Goal: Task Accomplishment & Management: Use online tool/utility

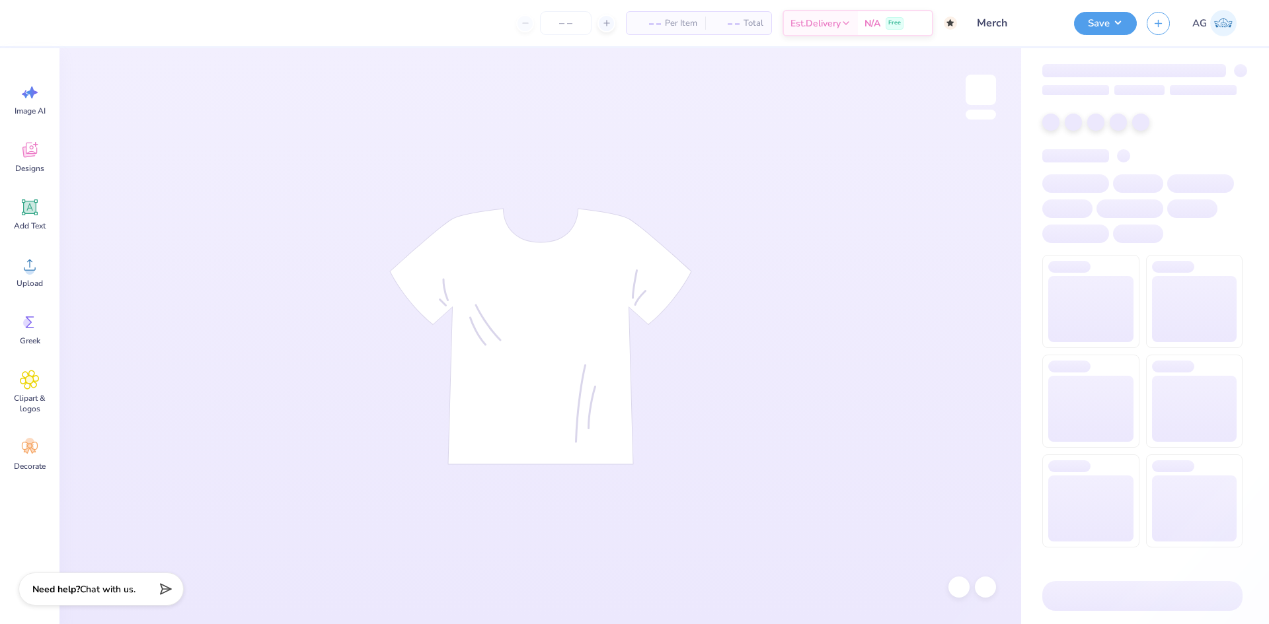
type input "60"
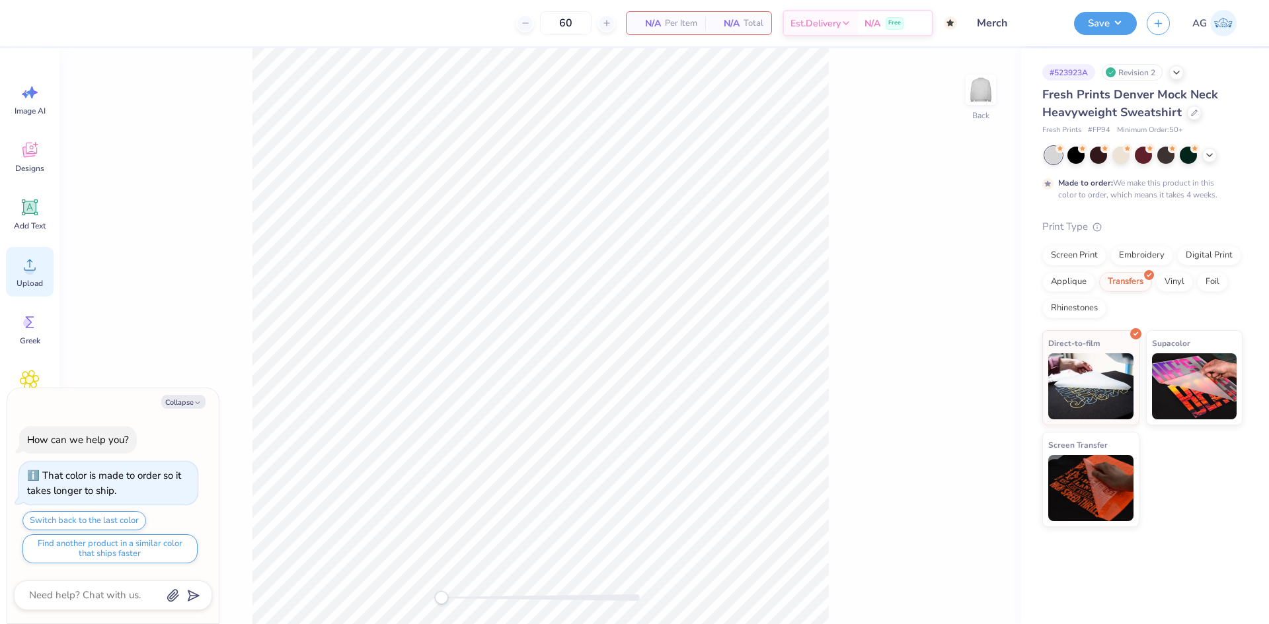
click at [40, 271] on div "Upload" at bounding box center [30, 272] width 48 height 50
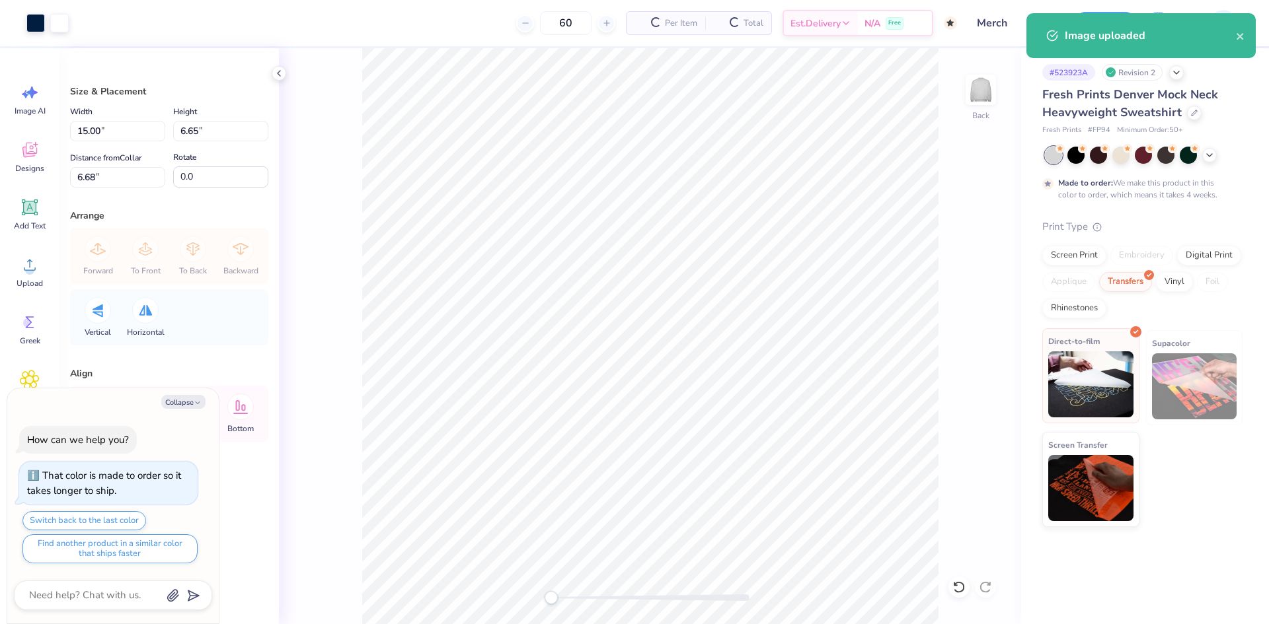
click at [1065, 371] on img at bounding box center [1090, 384] width 85 height 66
type textarea "x"
click at [121, 136] on input "15.00" at bounding box center [117, 131] width 95 height 20
type input "15"
type textarea "x"
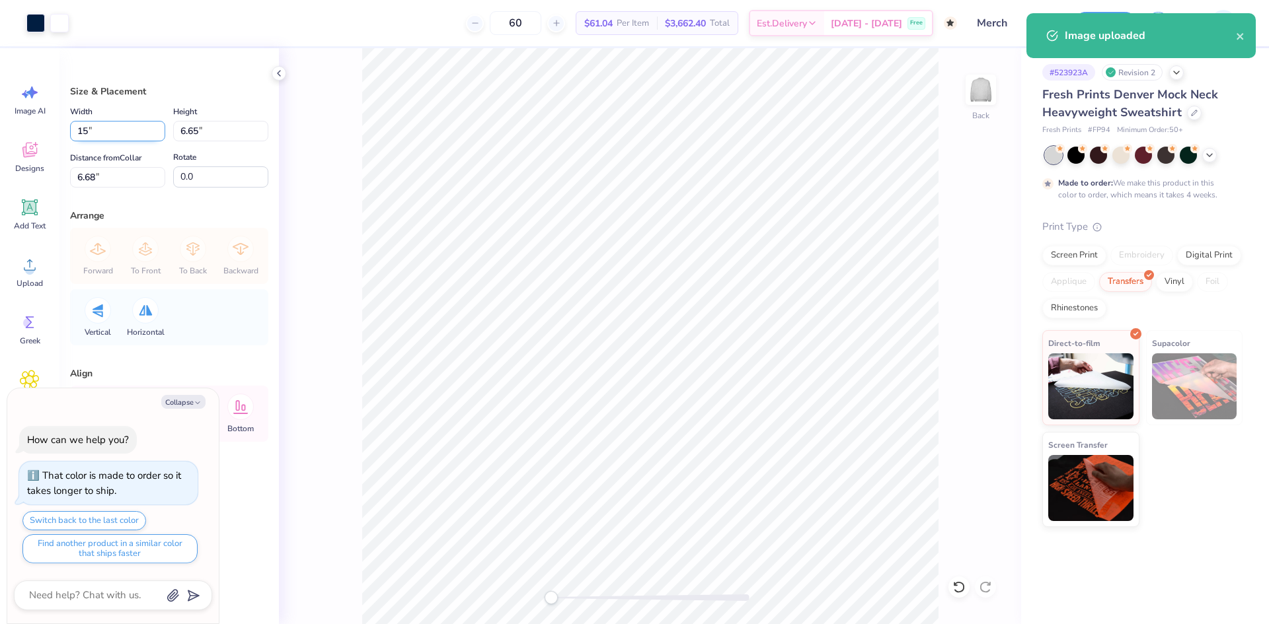
type input "15.00"
click at [124, 171] on input "6.68" at bounding box center [117, 177] width 95 height 20
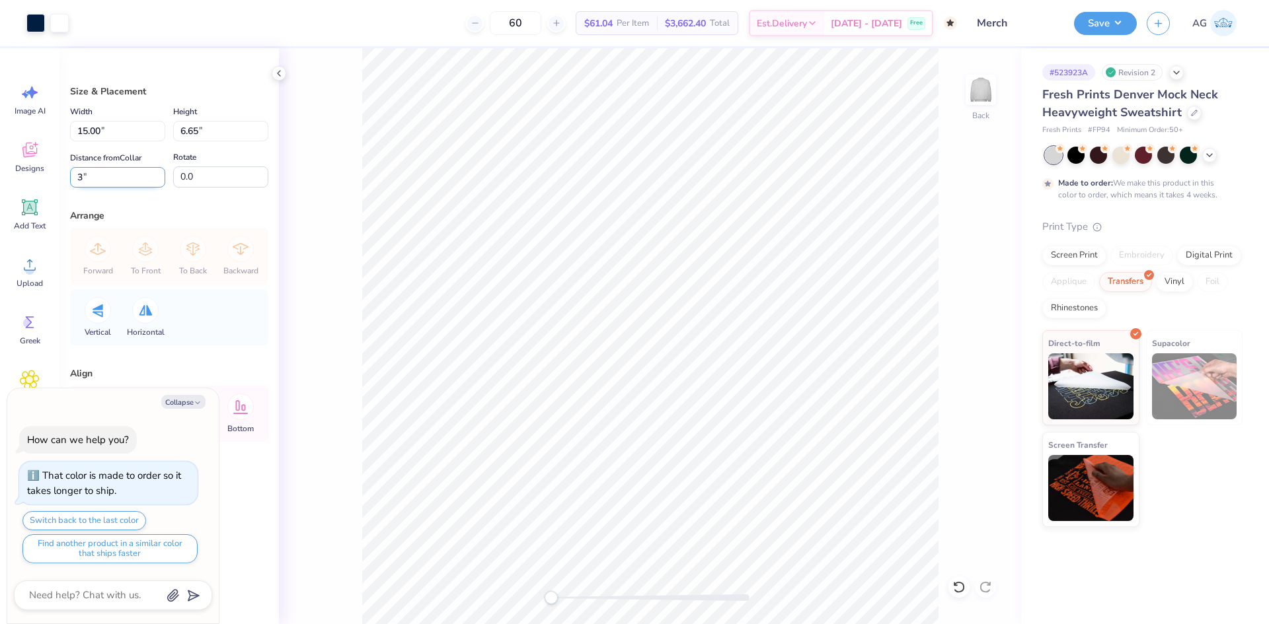
type input "3"
type textarea "x"
type input "2"
click at [1103, 26] on button "Save" at bounding box center [1105, 21] width 63 height 23
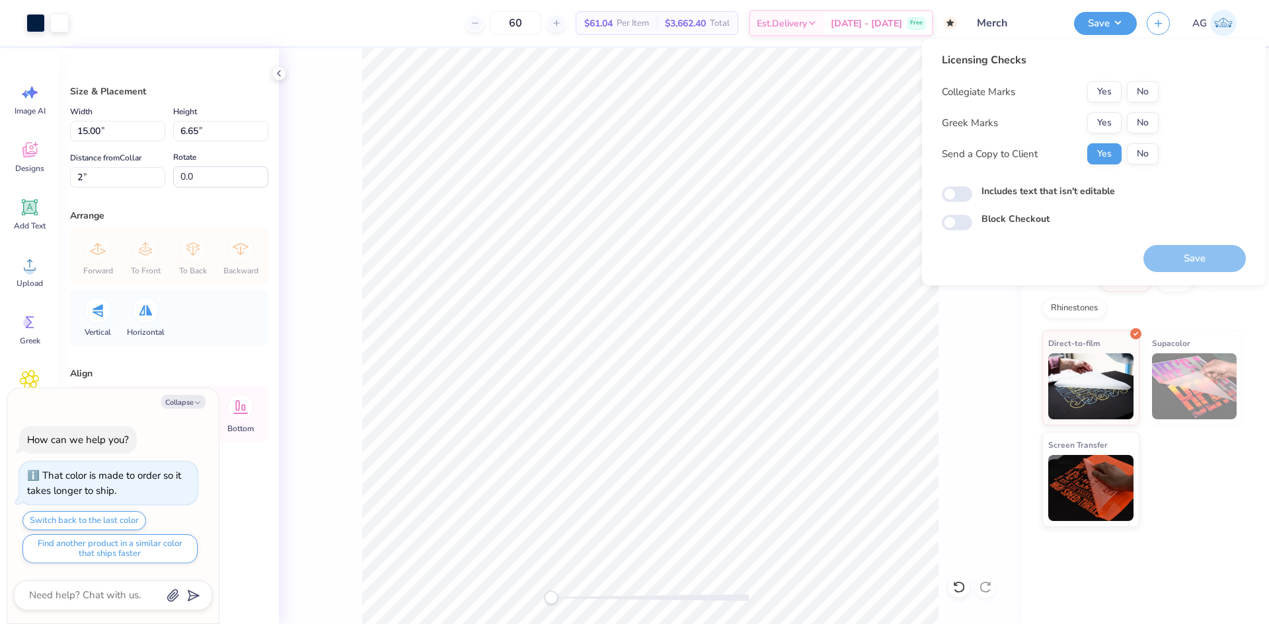
click at [1151, 97] on button "No" at bounding box center [1143, 91] width 32 height 21
click at [1140, 111] on div "Collegiate Marks Yes No Greek Marks Yes No Send a Copy to Client Yes No" at bounding box center [1050, 122] width 217 height 83
click at [1169, 121] on div "Licensing Checks Collegiate Marks Yes No Greek Marks Yes No Send a Copy to Clie…" at bounding box center [1094, 141] width 304 height 178
click at [1157, 124] on button "No" at bounding box center [1143, 122] width 32 height 21
type textarea "x"
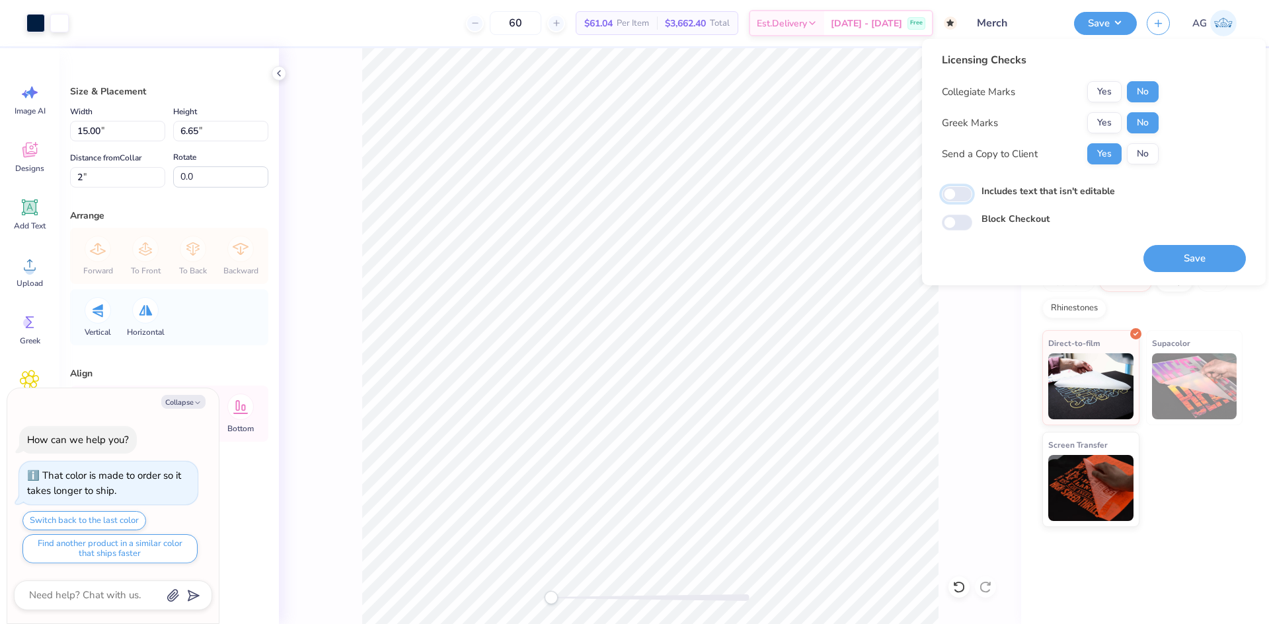
click at [968, 197] on input "Includes text that isn't editable" at bounding box center [957, 194] width 30 height 16
checkbox input "true"
click at [1183, 263] on button "Save" at bounding box center [1194, 258] width 102 height 27
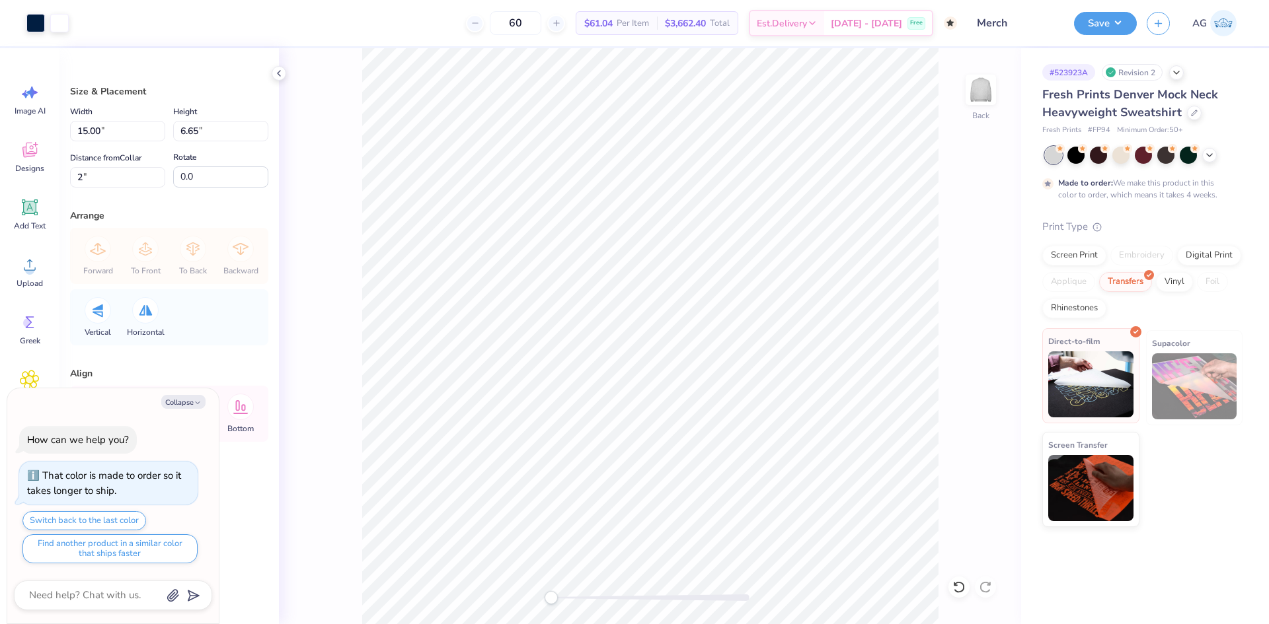
type textarea "x"
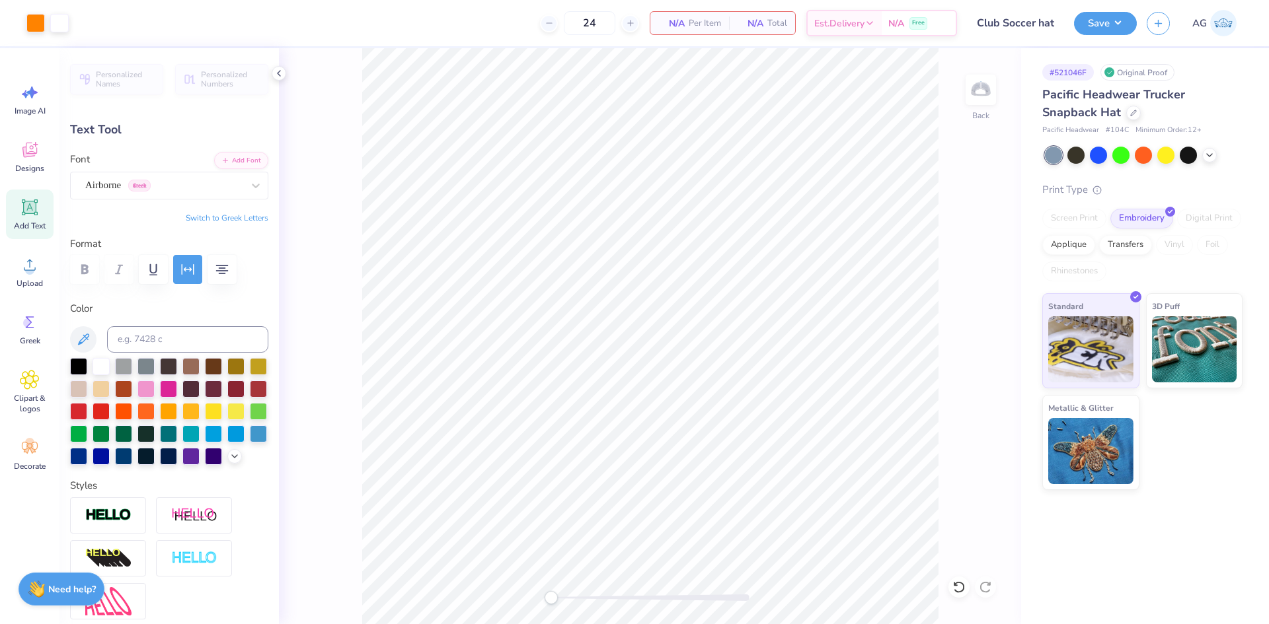
scroll to position [490, 0]
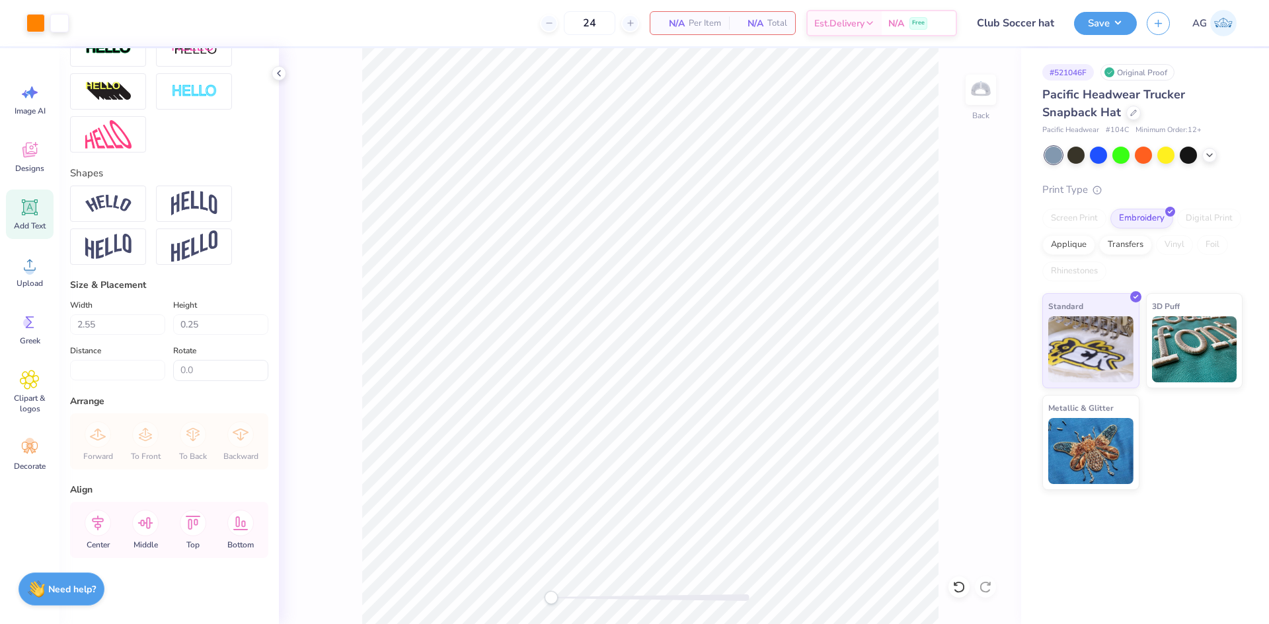
click at [1093, 39] on div "Save AG" at bounding box center [1171, 23] width 195 height 46
click at [1103, 27] on button "Save" at bounding box center [1105, 21] width 63 height 23
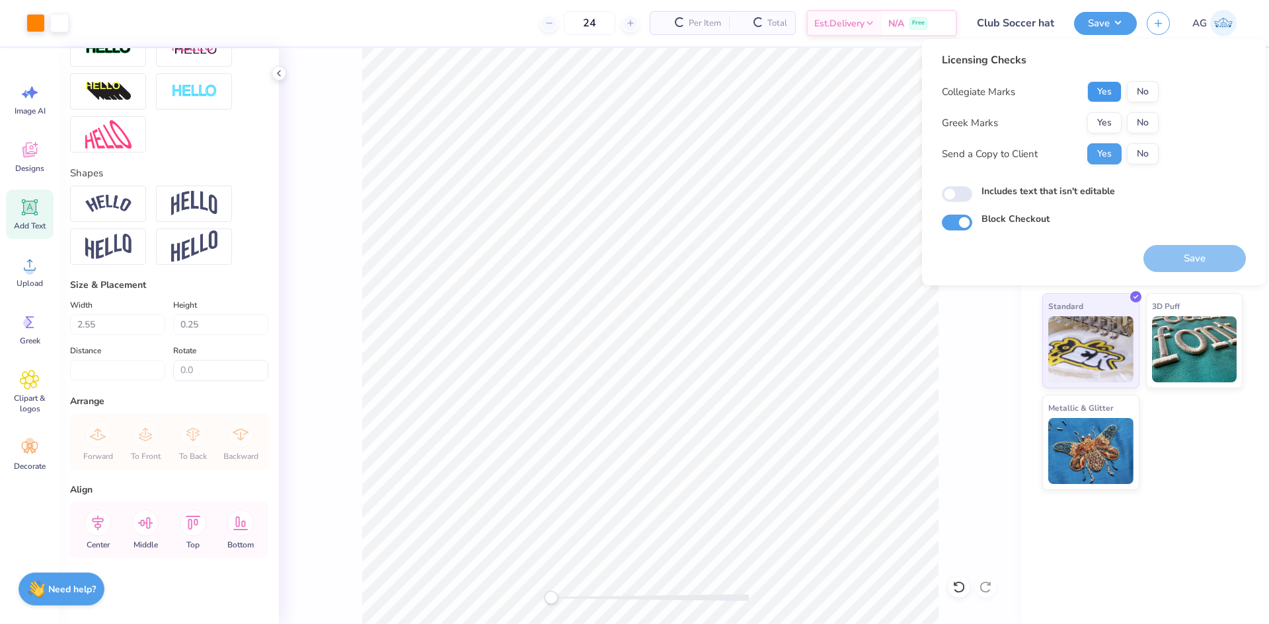
click at [1097, 91] on button "Yes" at bounding box center [1104, 91] width 34 height 21
click at [1156, 126] on button "No" at bounding box center [1143, 122] width 32 height 21
click at [1199, 250] on button "Save" at bounding box center [1194, 258] width 102 height 27
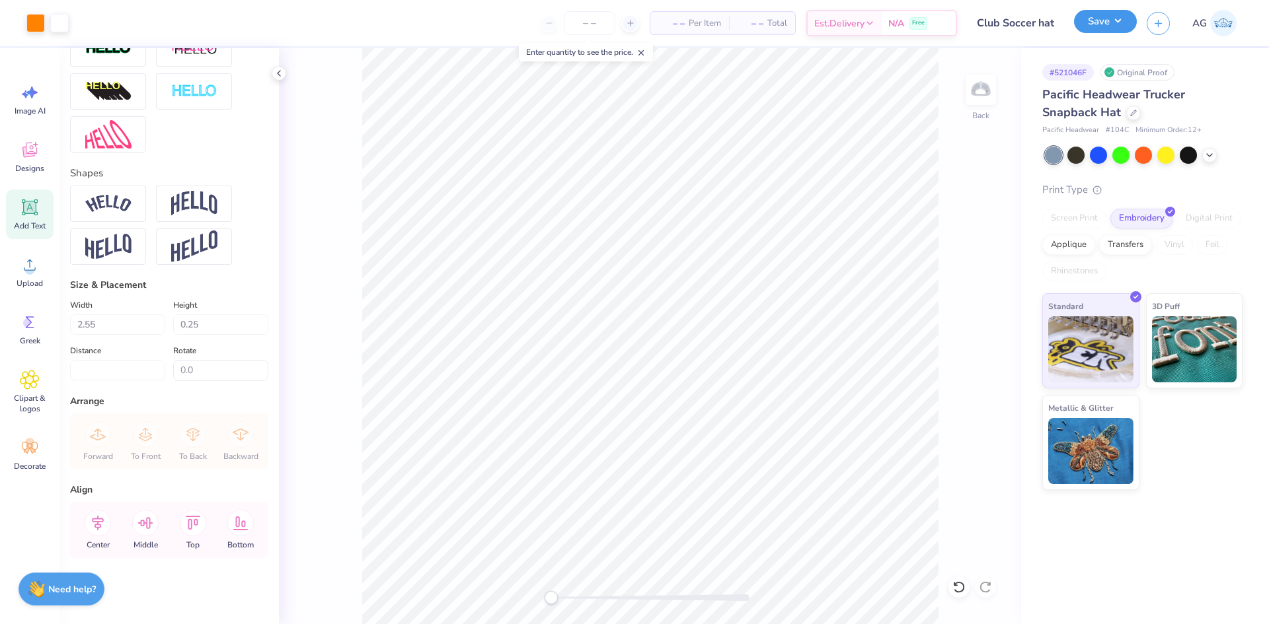
click at [1092, 23] on button "Save" at bounding box center [1105, 21] width 63 height 23
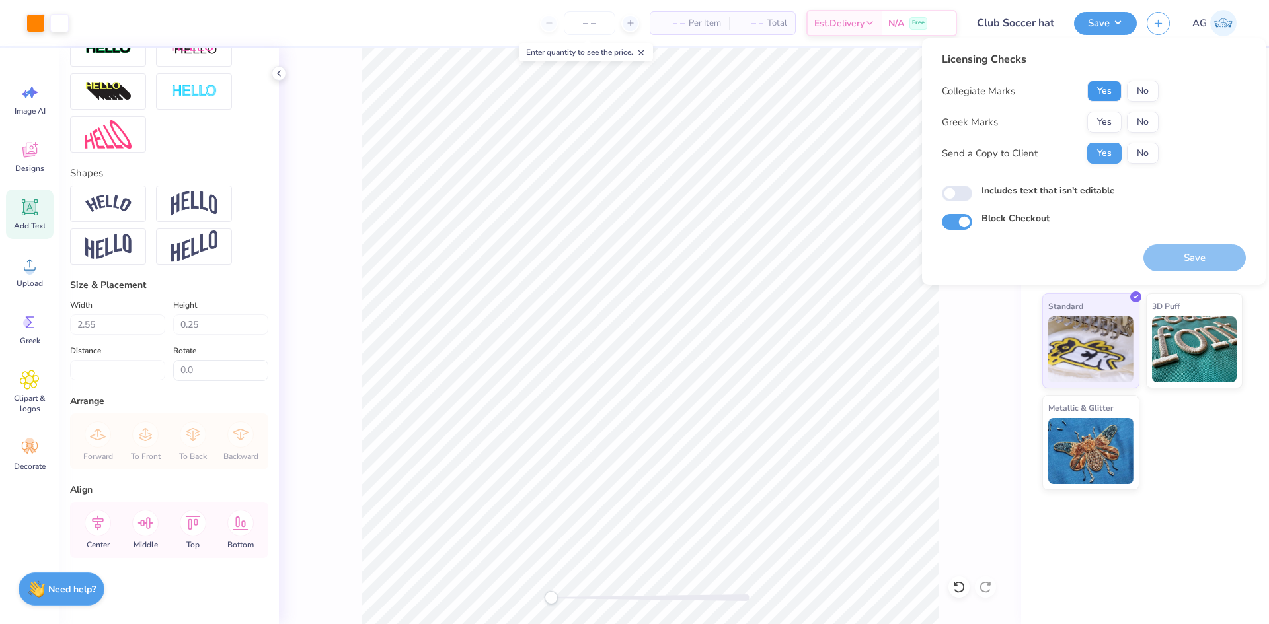
click at [1117, 93] on button "Yes" at bounding box center [1104, 91] width 34 height 21
click at [1154, 125] on button "No" at bounding box center [1143, 122] width 32 height 21
click at [1208, 260] on button "Save" at bounding box center [1194, 257] width 102 height 27
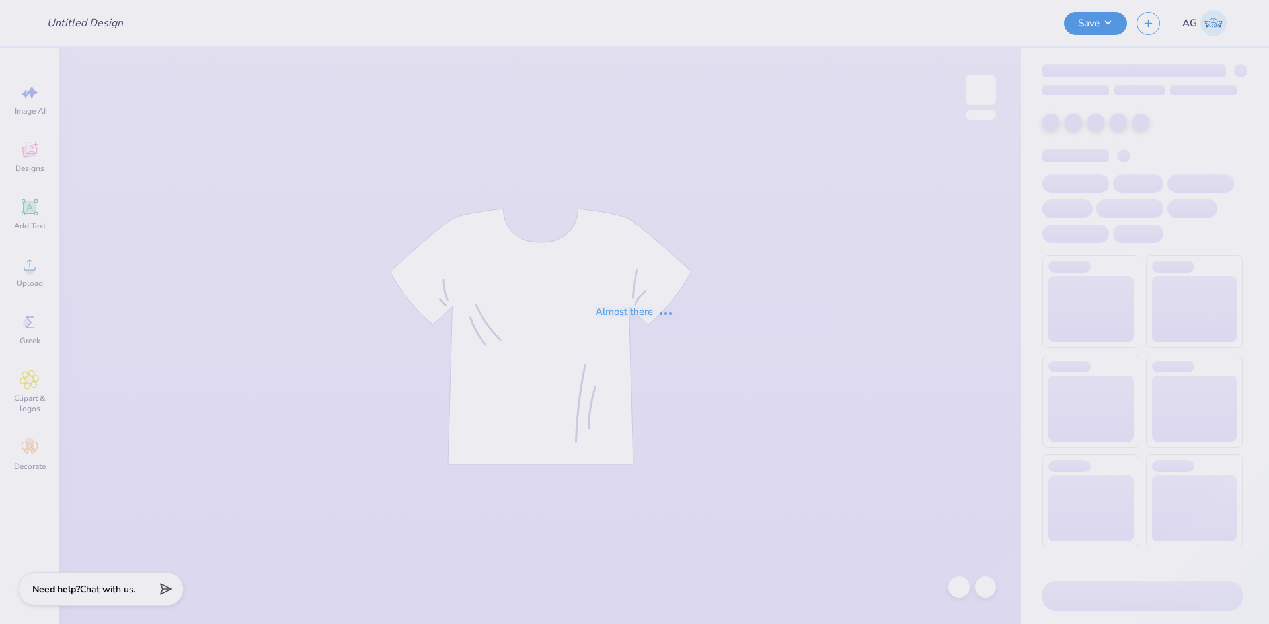
type input "VTMT merch"
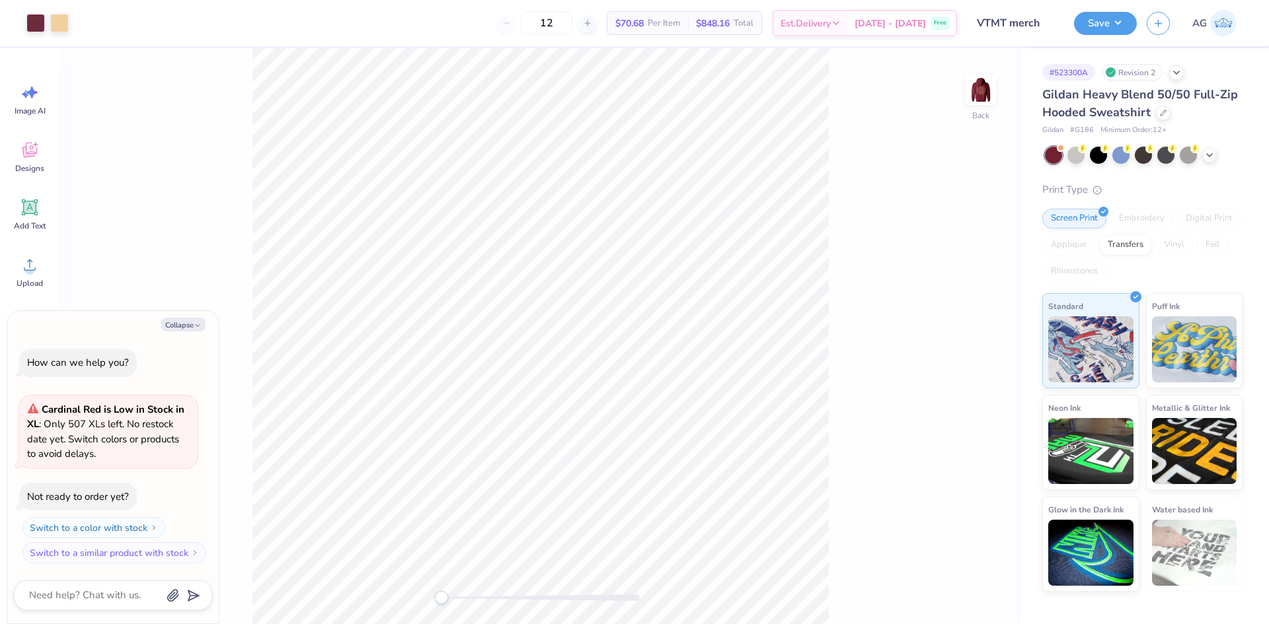
click at [996, 107] on div "Back" at bounding box center [539, 336] width 961 height 576
click at [975, 86] on img at bounding box center [980, 89] width 53 height 53
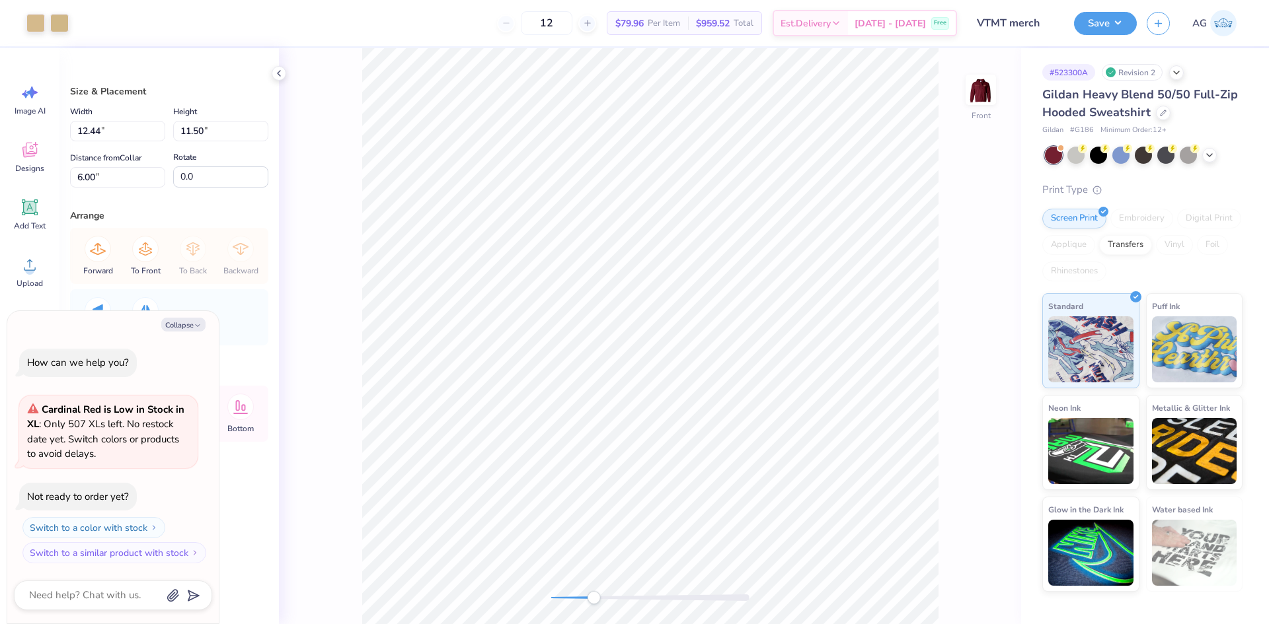
drag, startPoint x: 550, startPoint y: 598, endPoint x: 593, endPoint y: 597, distance: 43.0
click at [593, 597] on div "Accessibility label" at bounding box center [593, 597] width 13 height 13
drag, startPoint x: 591, startPoint y: 597, endPoint x: 567, endPoint y: 591, distance: 25.2
click at [574, 592] on div "Accessibility label" at bounding box center [580, 597] width 13 height 13
click at [531, 588] on div "Front" at bounding box center [650, 336] width 742 height 576
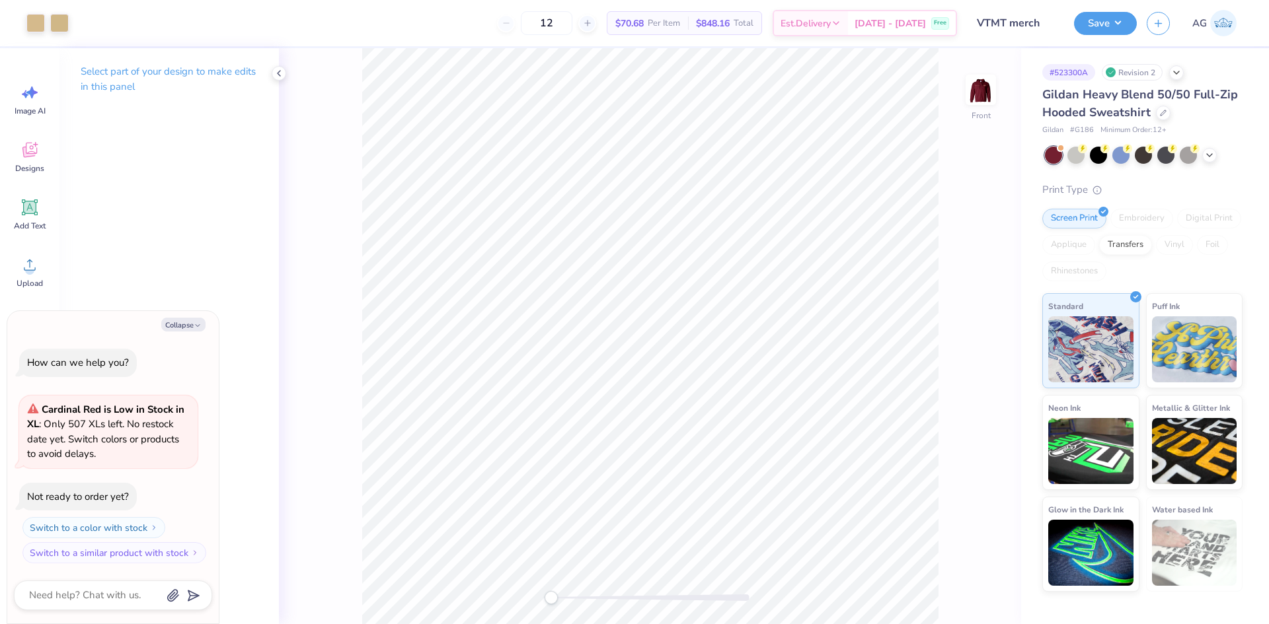
click at [512, 590] on div "Front" at bounding box center [650, 336] width 742 height 576
click at [990, 82] on img at bounding box center [980, 89] width 53 height 53
drag, startPoint x: 984, startPoint y: 587, endPoint x: 965, endPoint y: 575, distance: 21.6
click at [980, 584] on div "Back" at bounding box center [650, 336] width 742 height 576
type textarea "x"
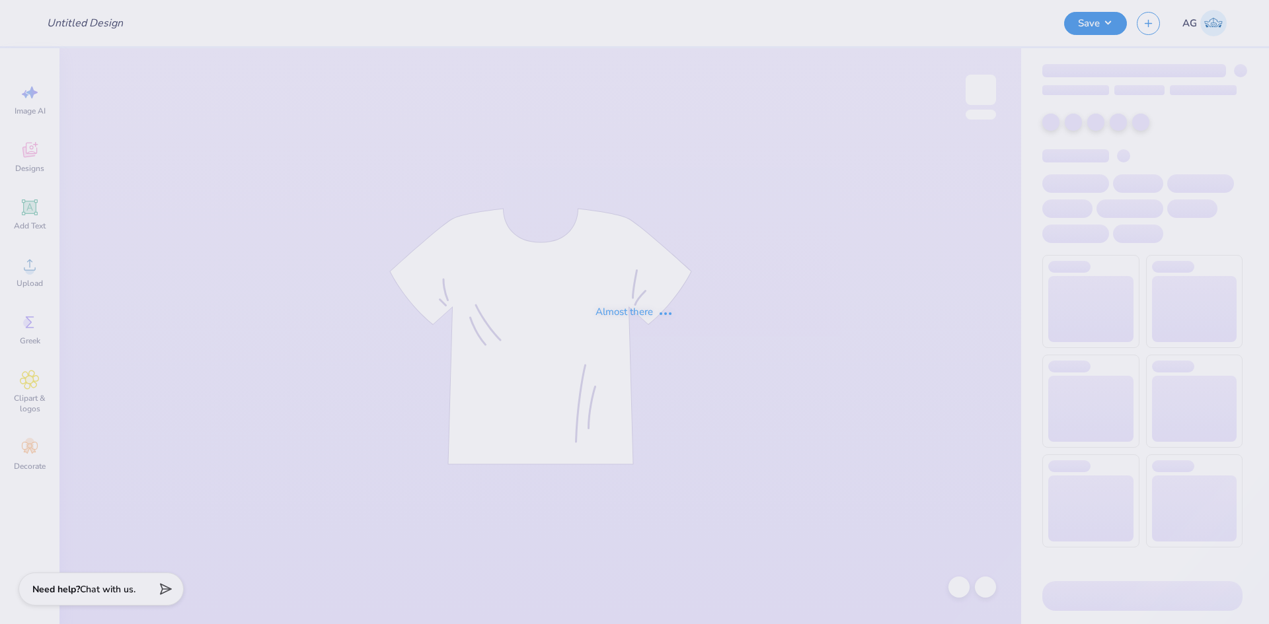
type input "VTMT merch"
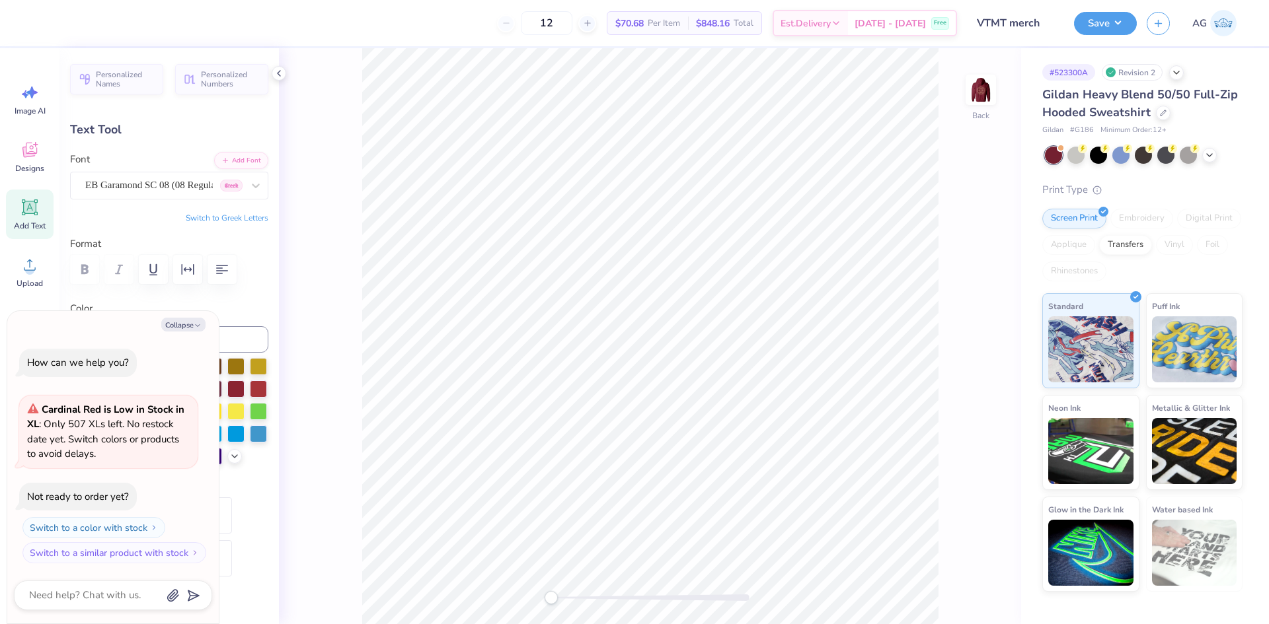
scroll to position [11, 2]
type textarea "x"
type textarea "MOCK TRIAL"
type textarea "x"
type input "5.29"
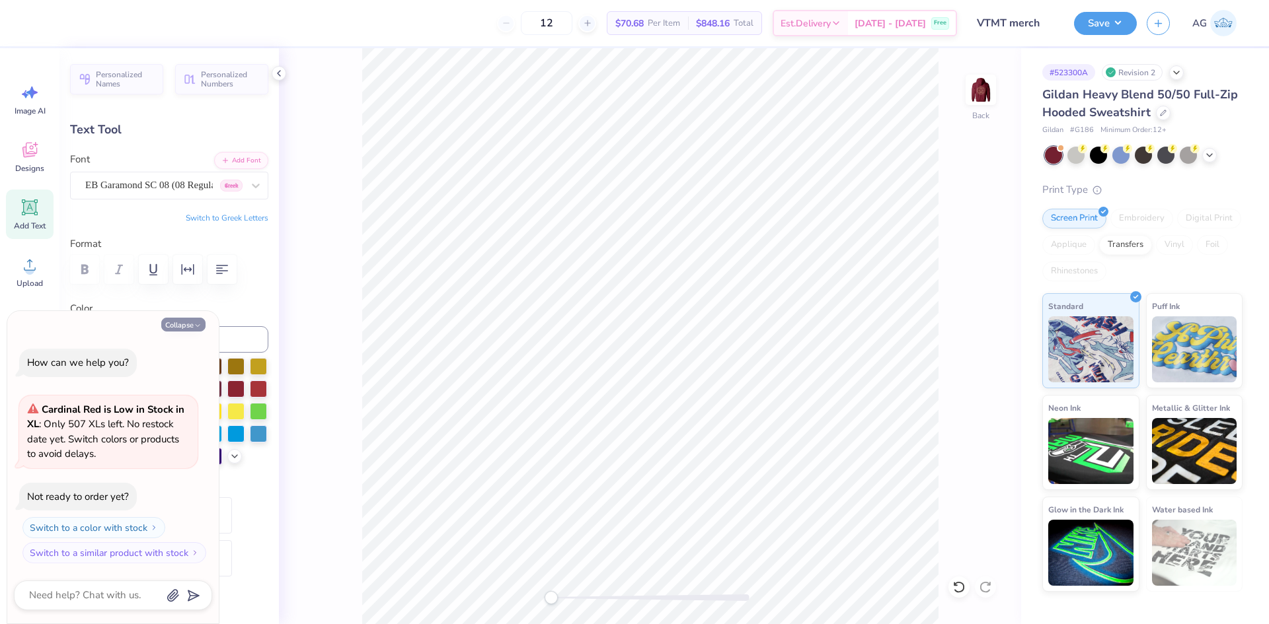
click at [181, 327] on button "Collapse" at bounding box center [183, 325] width 44 height 14
type textarea "x"
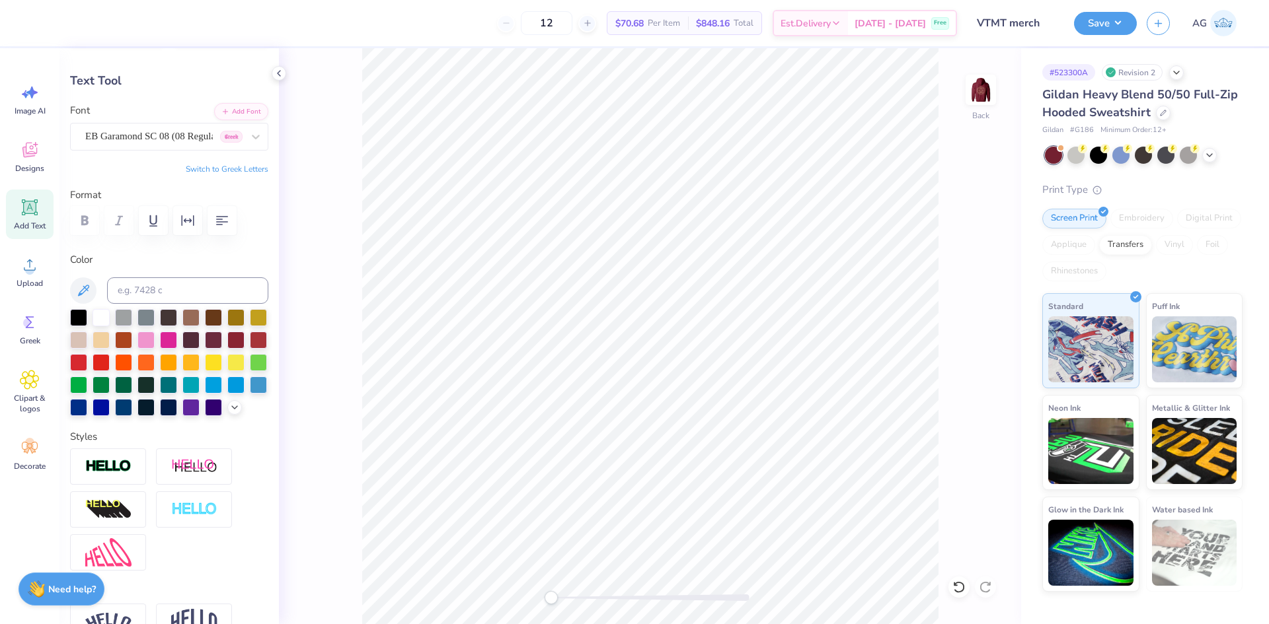
scroll to position [490, 0]
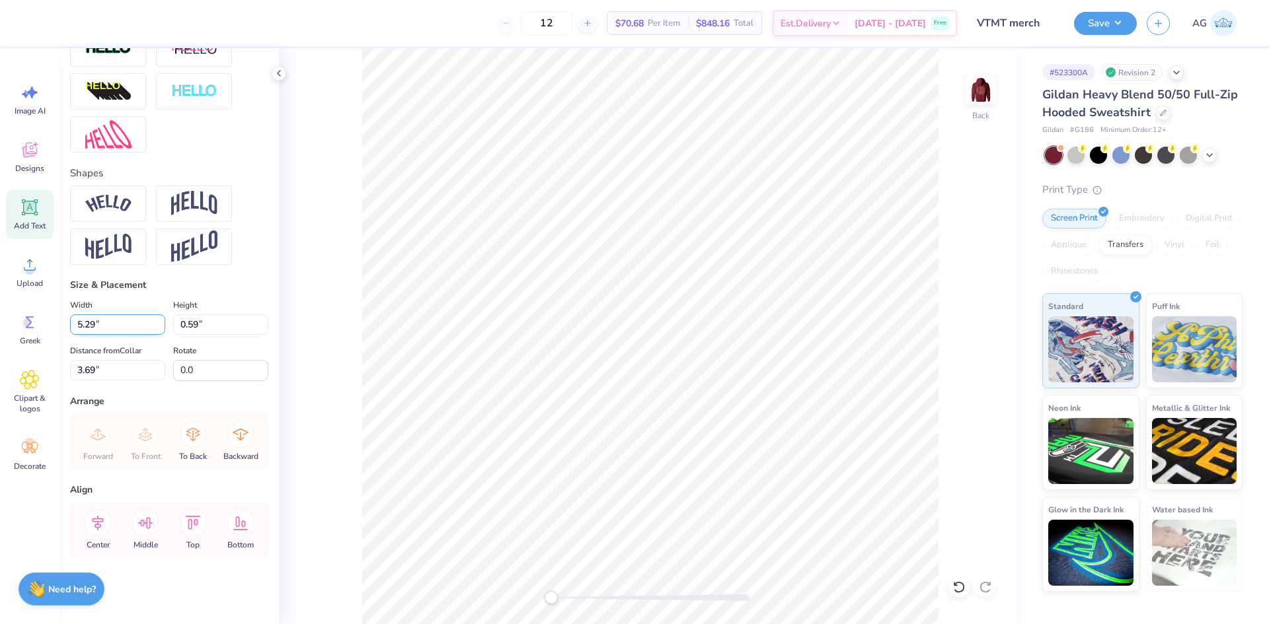
click at [114, 328] on input "5.29" at bounding box center [117, 324] width 95 height 20
type input "4.00"
type input "0.44"
type input "3.77"
type input "5.00"
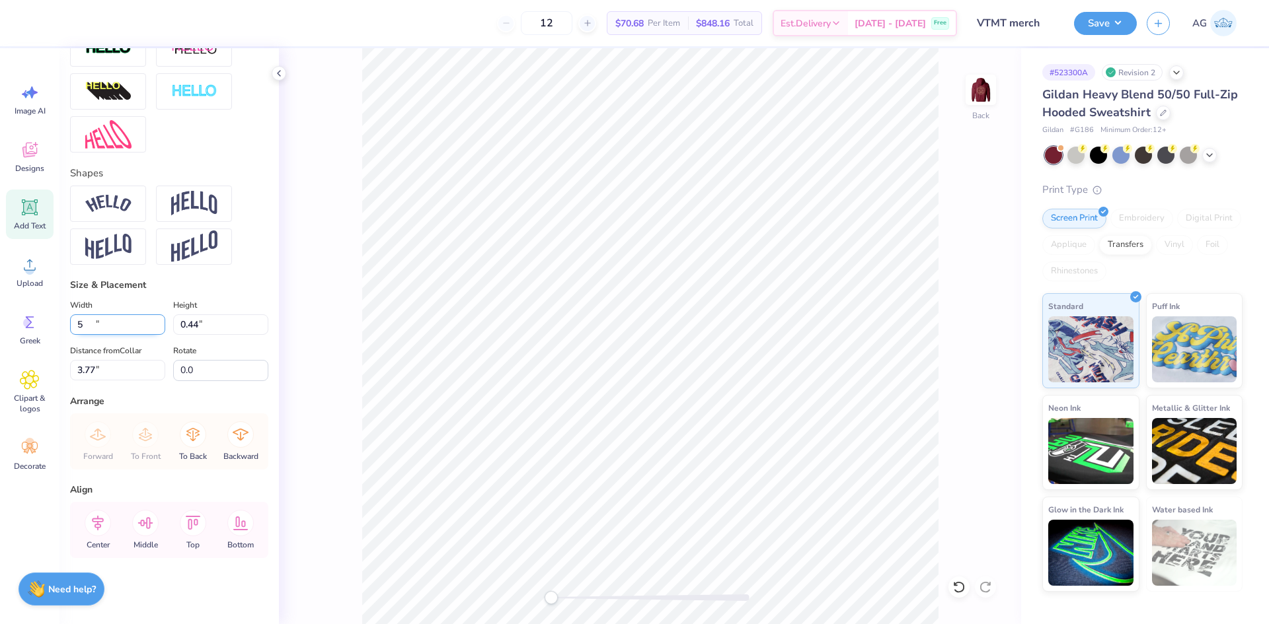
type input "0.55"
click at [91, 373] on input "3.71" at bounding box center [117, 370] width 95 height 20
type input "3.5"
drag, startPoint x: 560, startPoint y: 595, endPoint x: 643, endPoint y: 591, distance: 82.7
click at [607, 592] on div "Accessibility label" at bounding box center [600, 597] width 13 height 13
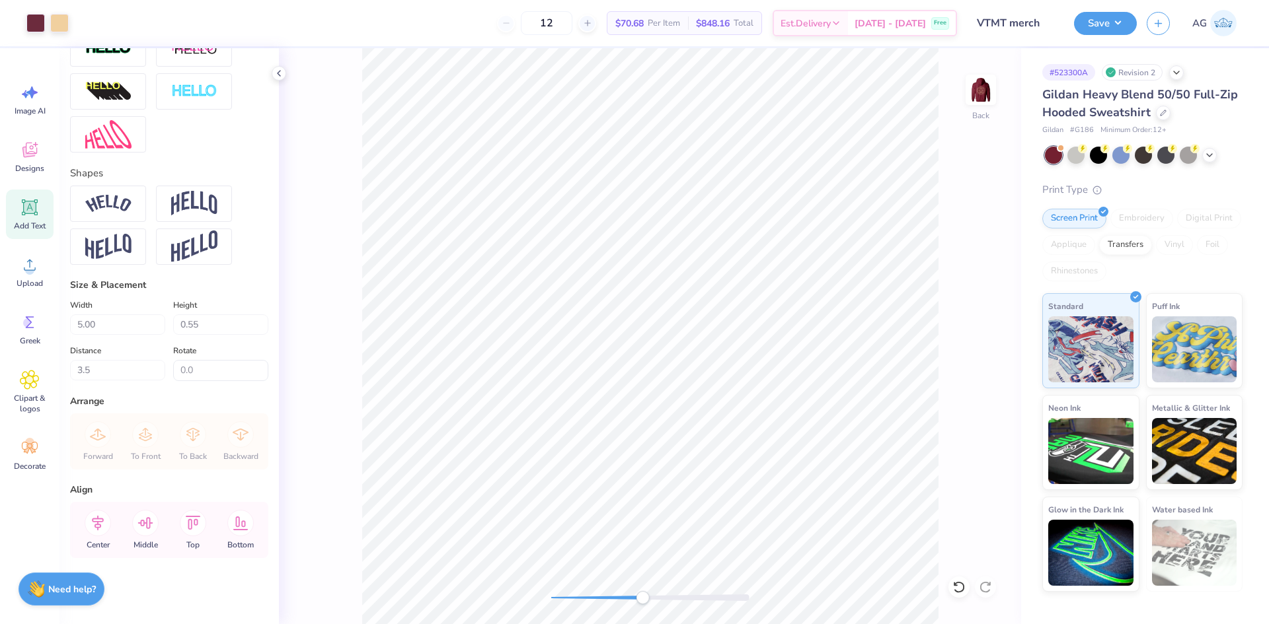
click at [341, 554] on div "Back" at bounding box center [650, 336] width 742 height 576
drag, startPoint x: 643, startPoint y: 593, endPoint x: 683, endPoint y: 591, distance: 39.7
click at [683, 593] on div "Accessibility label" at bounding box center [682, 597] width 13 height 13
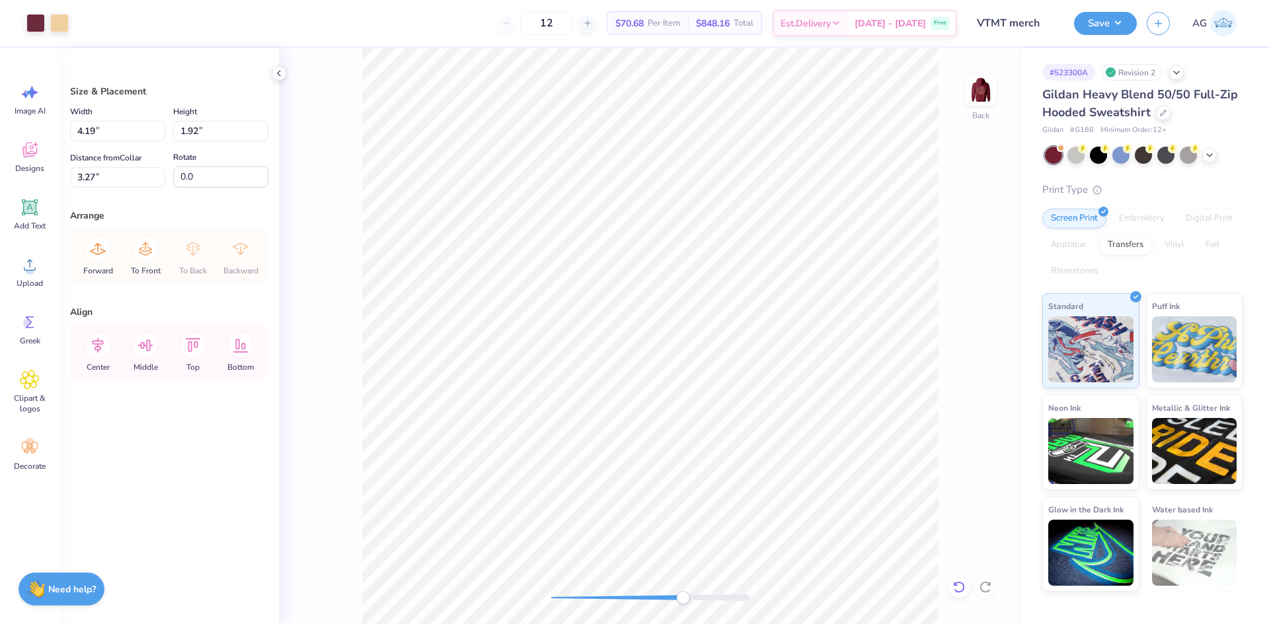
click at [956, 589] on icon at bounding box center [958, 587] width 13 height 13
type input "3.00"
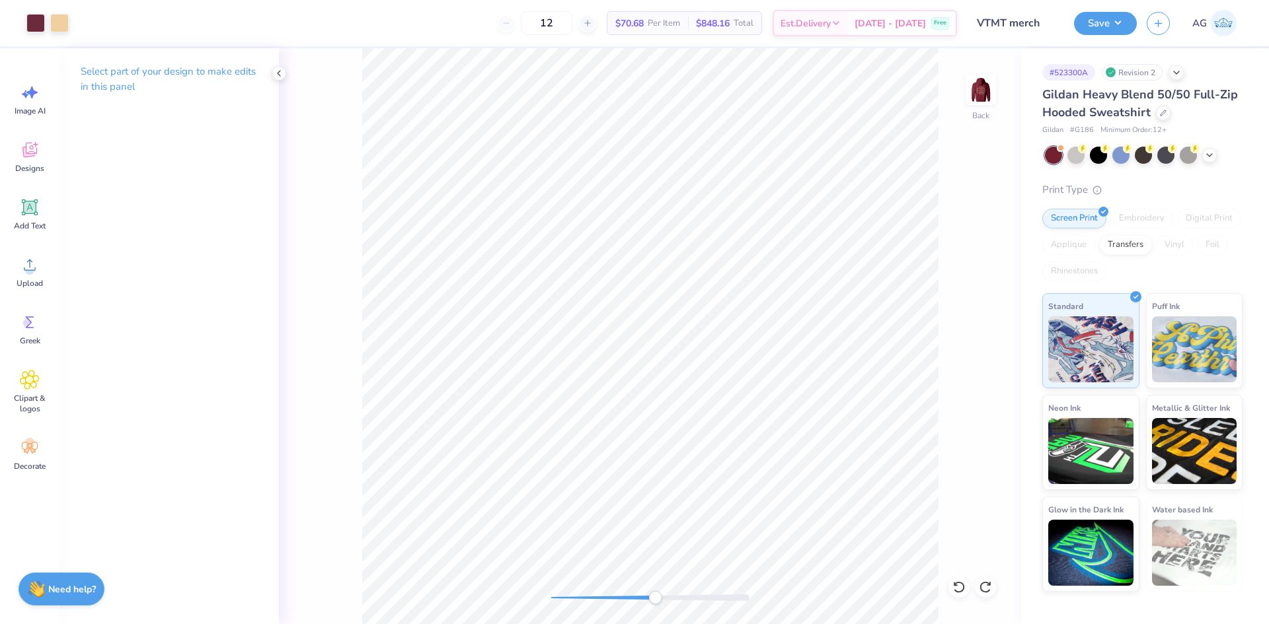
drag, startPoint x: 686, startPoint y: 593, endPoint x: 641, endPoint y: 591, distance: 44.9
click at [644, 593] on div at bounding box center [650, 597] width 198 height 13
click at [529, 578] on div "Back" at bounding box center [650, 336] width 742 height 576
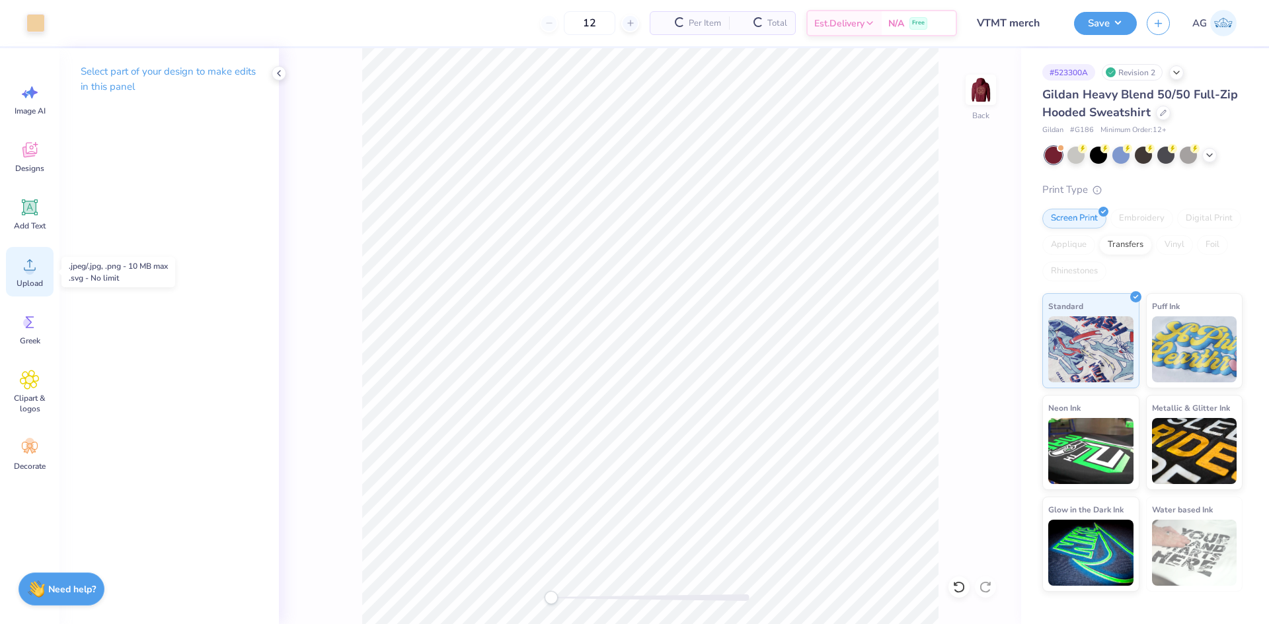
click at [28, 272] on circle at bounding box center [29, 270] width 9 height 9
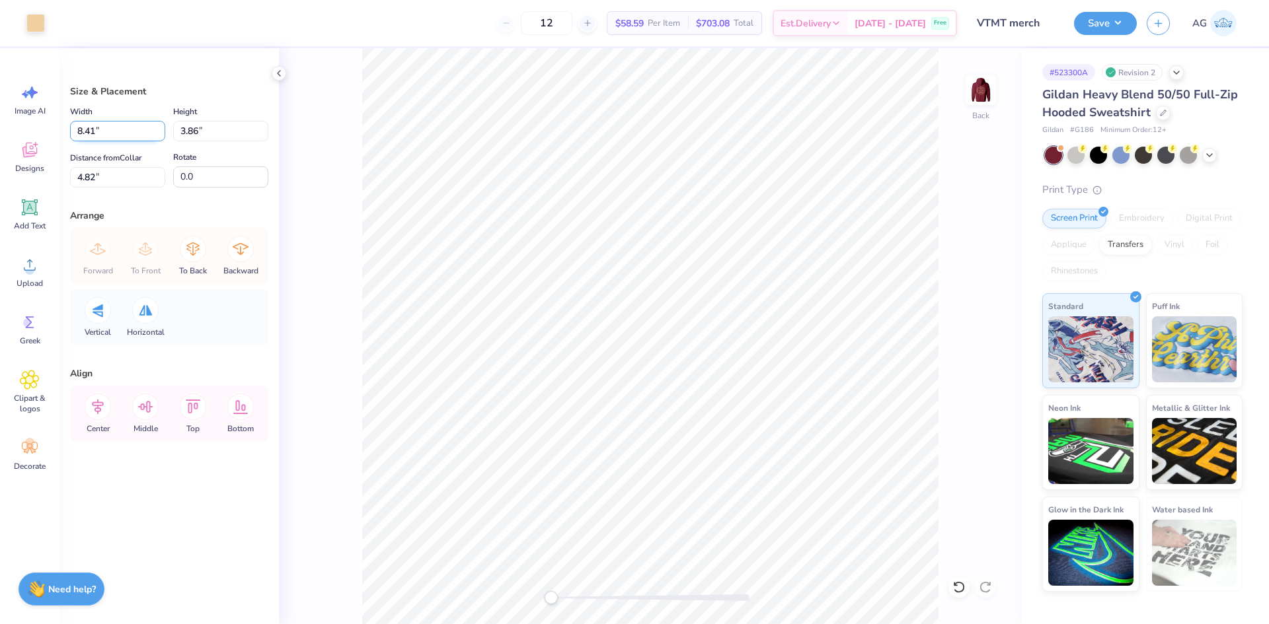
click at [106, 135] on input "8.41" at bounding box center [117, 131] width 95 height 20
type input "4.00"
type input "1.83"
click at [128, 188] on div "Size & Placement Width 4.00 4.00 " Height 1.83 1.83 " Distance from Collar 5.83…" at bounding box center [168, 336] width 219 height 576
click at [129, 182] on input "5.83" at bounding box center [117, 177] width 95 height 20
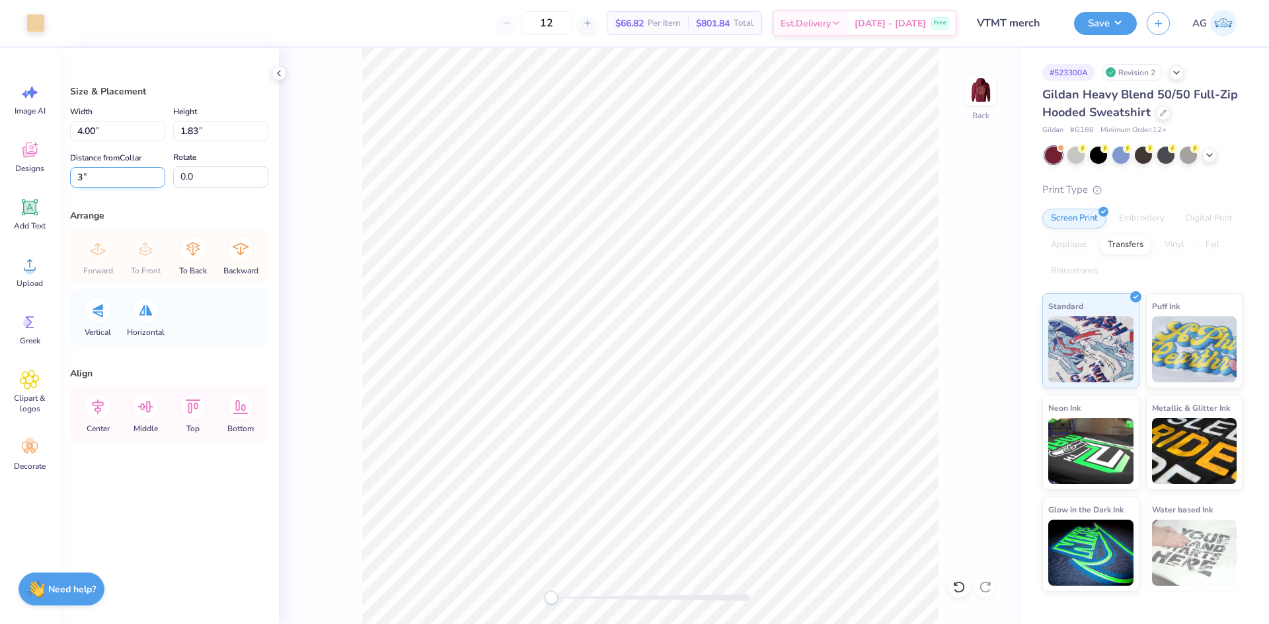
type input "3"
click at [94, 421] on div "Center" at bounding box center [98, 414] width 48 height 56
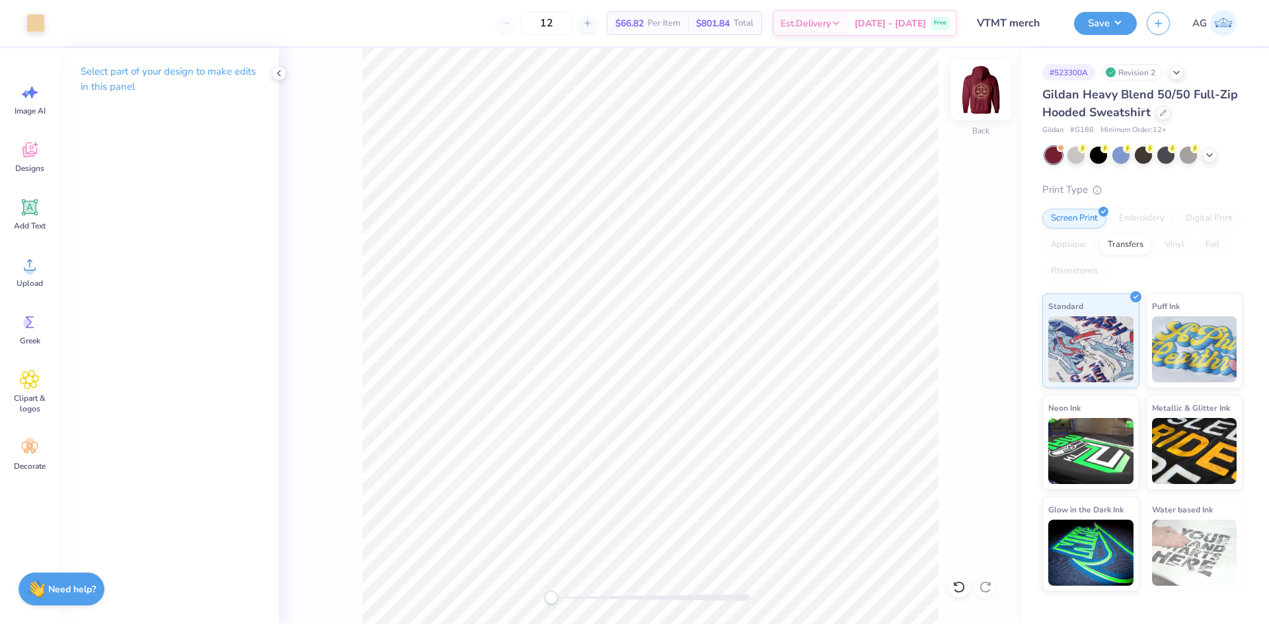
click at [974, 102] on img at bounding box center [980, 89] width 53 height 53
click at [992, 83] on img at bounding box center [980, 89] width 53 height 53
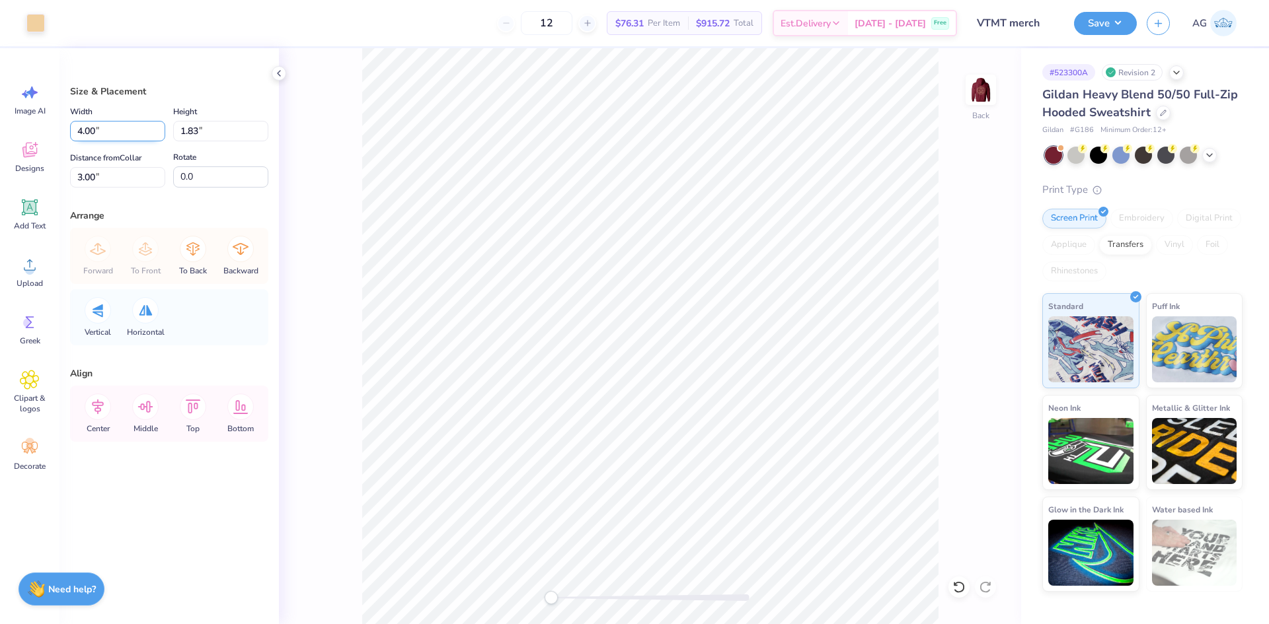
click at [114, 133] on input "4.00" at bounding box center [117, 131] width 95 height 20
type input "4.20"
type input "1.93"
click at [109, 185] on input "2.95" at bounding box center [117, 177] width 95 height 20
type input "3"
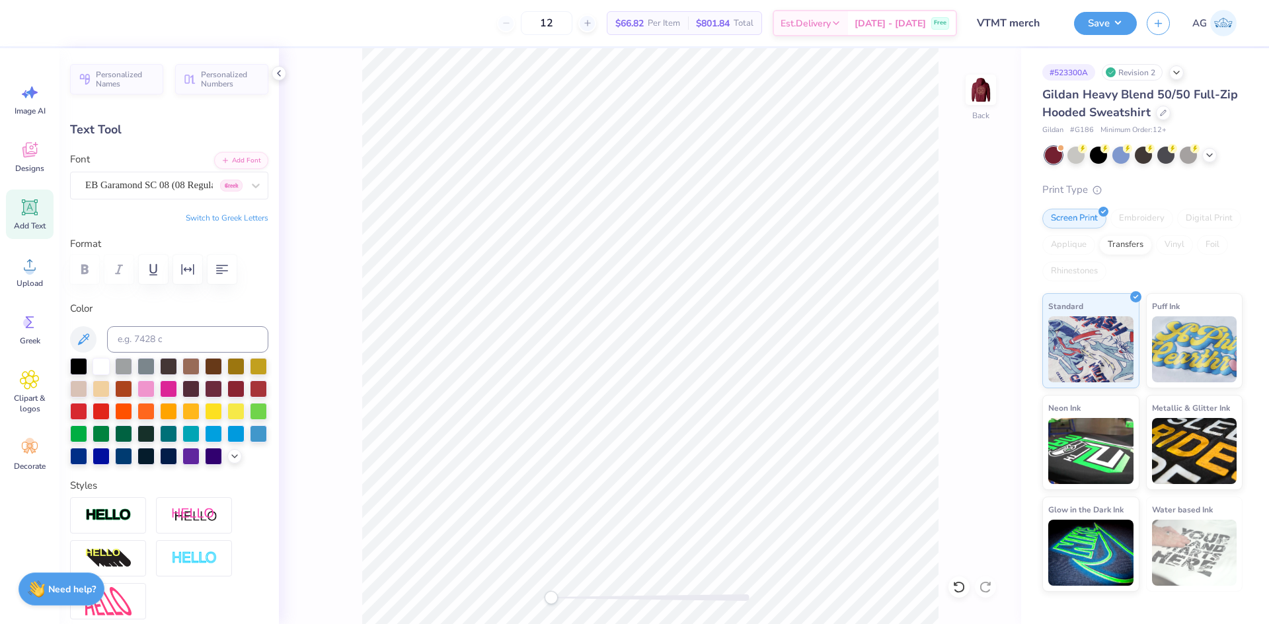
scroll to position [330, 0]
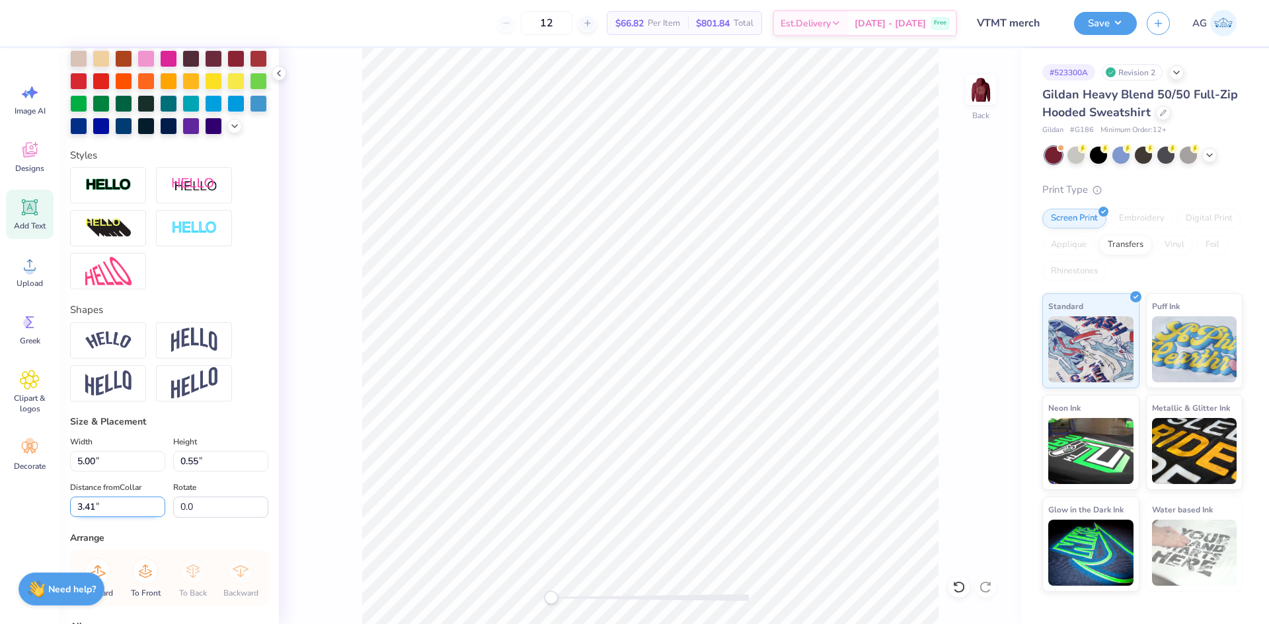
click at [135, 517] on input "3.41" at bounding box center [117, 507] width 95 height 20
type input "3.50"
click at [972, 77] on img at bounding box center [980, 90] width 26 height 26
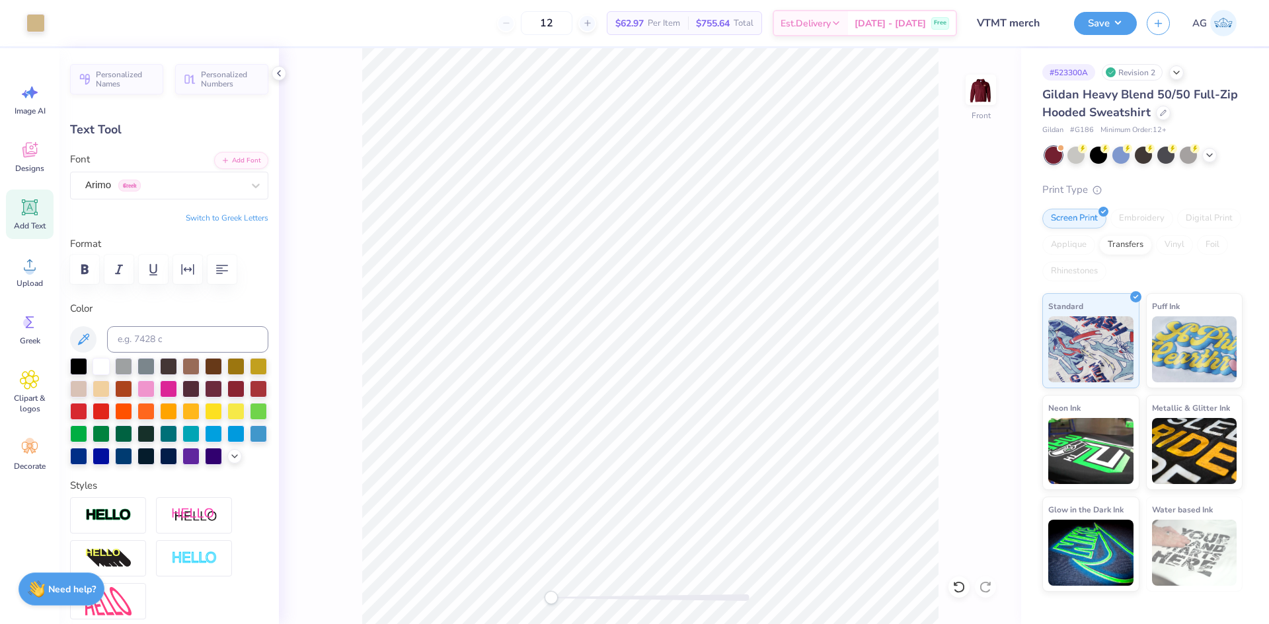
type input "0.0"
click at [27, 281] on span "Upload" at bounding box center [30, 283] width 26 height 11
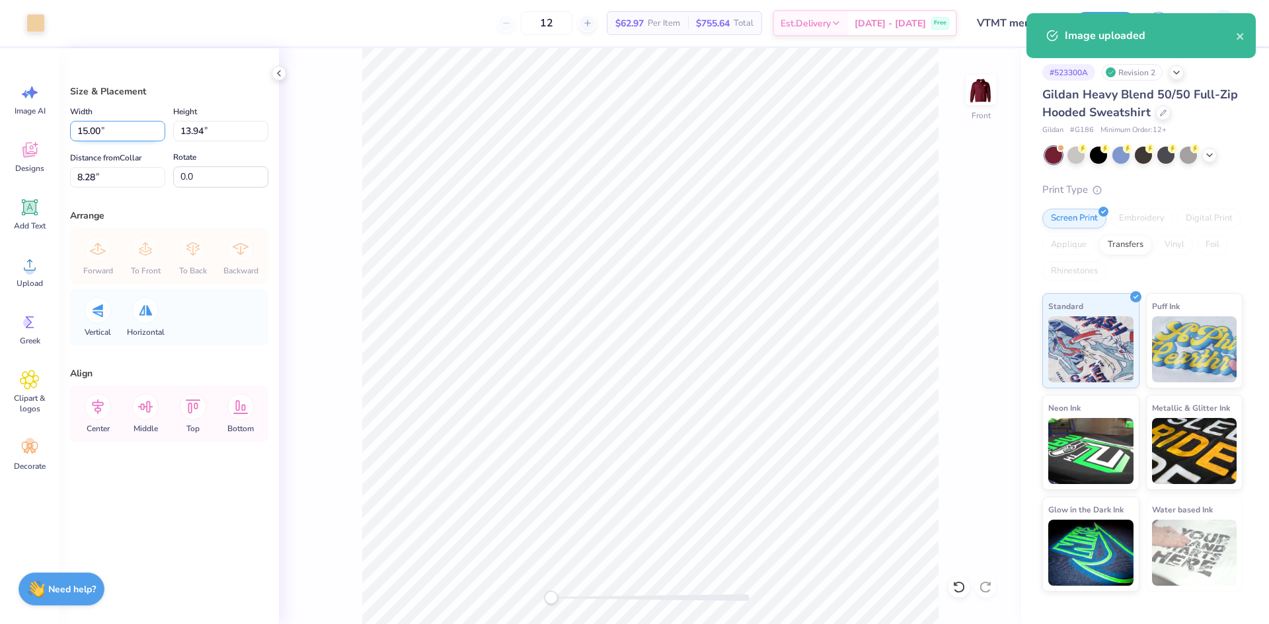
click at [116, 135] on input "15.00" at bounding box center [117, 131] width 95 height 20
type input "12.50"
type input "11.62"
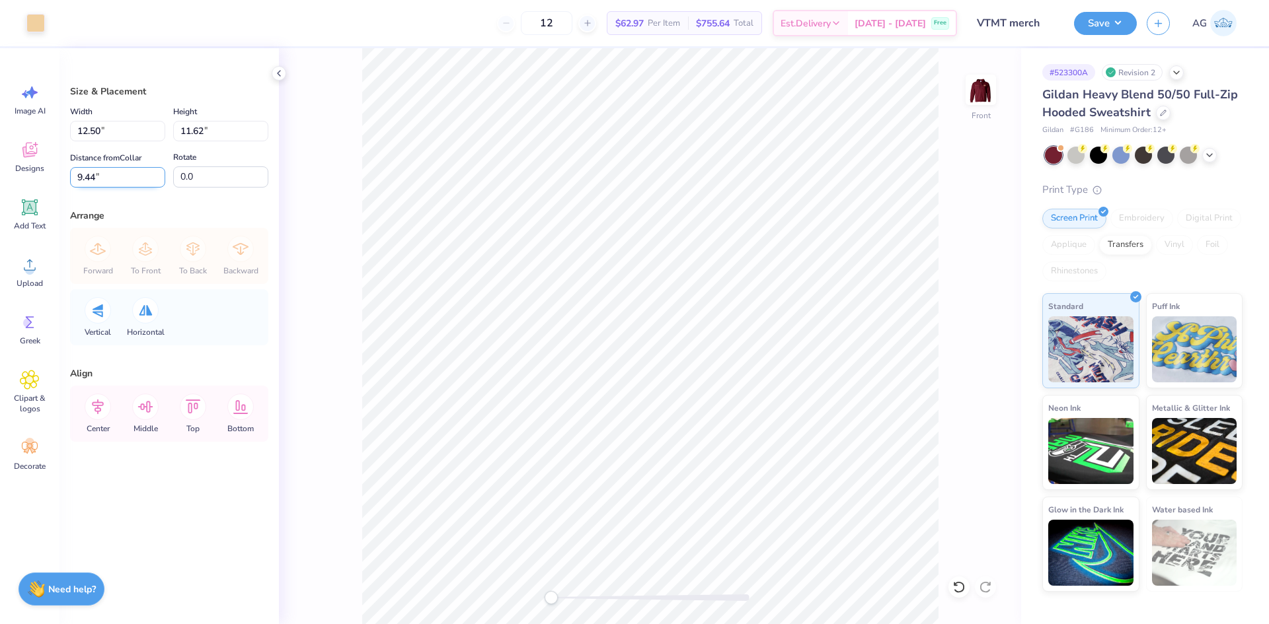
click at [129, 167] on input "9.44" at bounding box center [117, 177] width 95 height 20
type input "6"
click at [1091, 26] on button "Save" at bounding box center [1105, 21] width 63 height 23
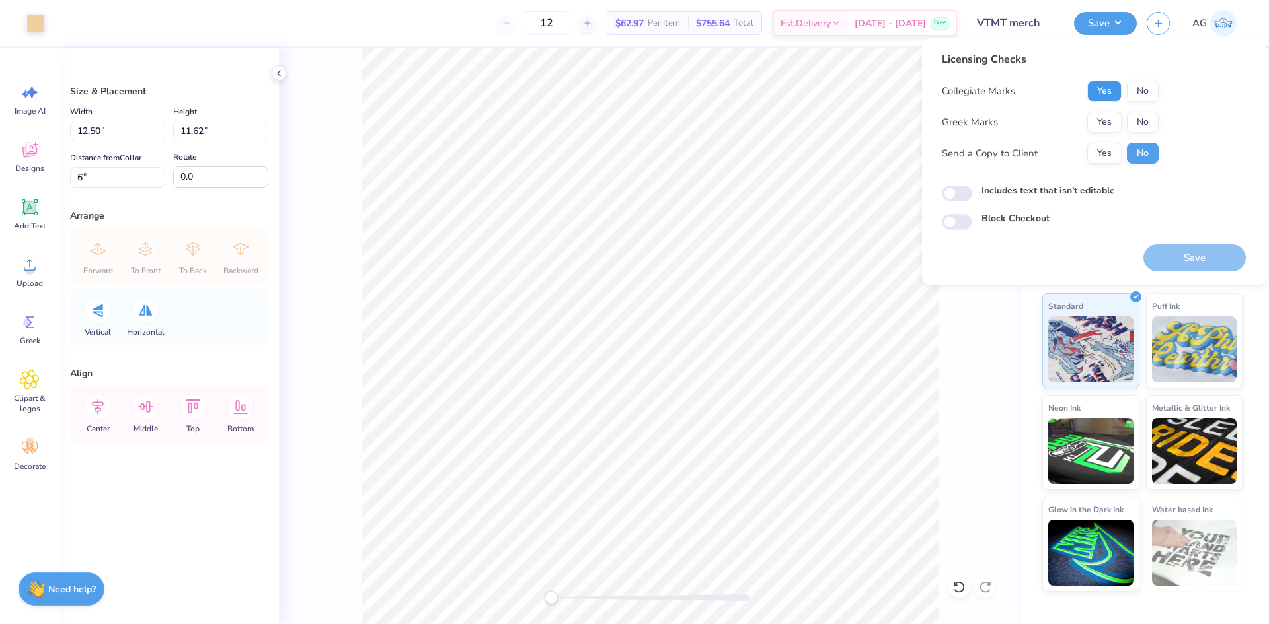
click at [1096, 89] on button "Yes" at bounding box center [1104, 91] width 34 height 21
click at [1138, 121] on button "No" at bounding box center [1143, 122] width 32 height 21
click at [1202, 252] on button "Save" at bounding box center [1194, 257] width 102 height 27
